Goal: Task Accomplishment & Management: Manage account settings

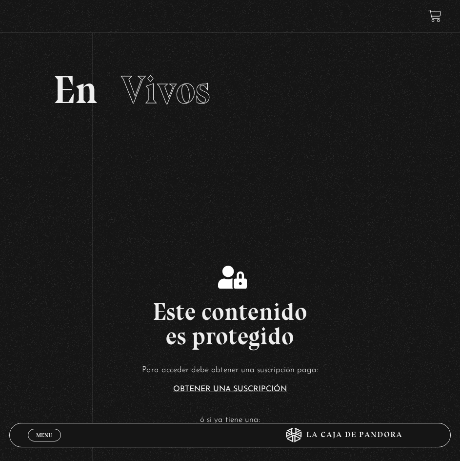
click at [41, 429] on link "Menu Cerrar" at bounding box center [44, 435] width 33 height 13
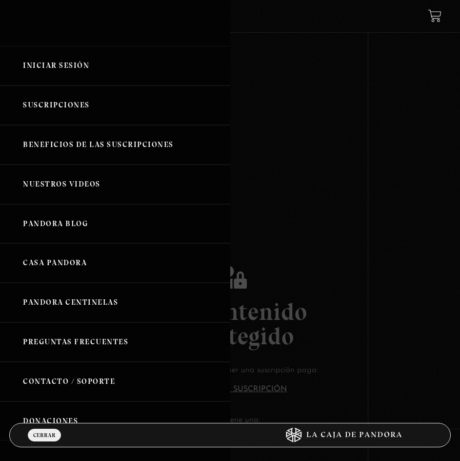
drag, startPoint x: 60, startPoint y: 63, endPoint x: 61, endPoint y: 69, distance: 5.9
click at [60, 64] on link "Iniciar Sesión" at bounding box center [115, 66] width 230 height 40
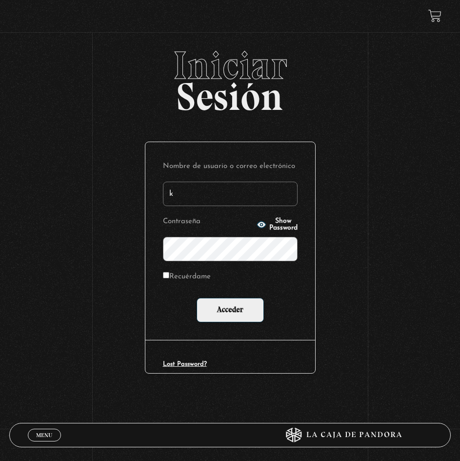
type input "[EMAIL_ADDRESS][PERSON_NAME][DOMAIN_NAME]"
click at [197, 298] on input "Acceder" at bounding box center [230, 310] width 67 height 24
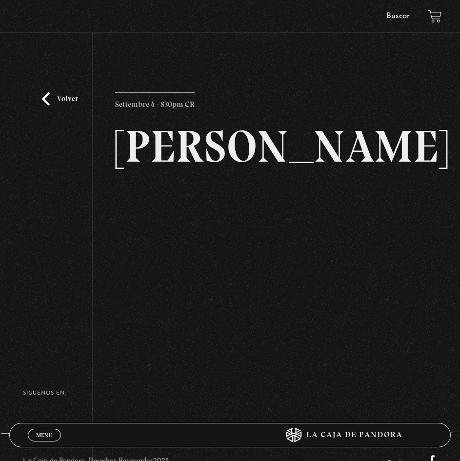
click at [412, 181] on div "Volver Setiembre 4 - 830pm CR [PERSON_NAME]" at bounding box center [230, 189] width 460 height 286
click at [387, 163] on div "Volver Setiembre 4 - 830pm CR [PERSON_NAME]" at bounding box center [230, 189] width 460 height 286
